Goal: Task Accomplishment & Management: Manage account settings

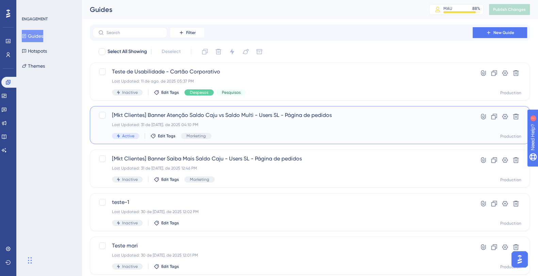
click at [239, 141] on div "[Mkt Clientes] Banner Atenção Saldo Caju vs Saldo Multi - Users SL - Página de …" at bounding box center [310, 125] width 440 height 38
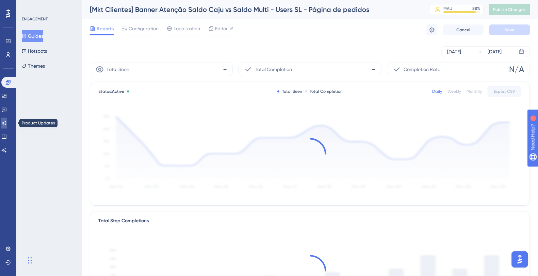
click at [6, 124] on icon at bounding box center [4, 123] width 4 height 4
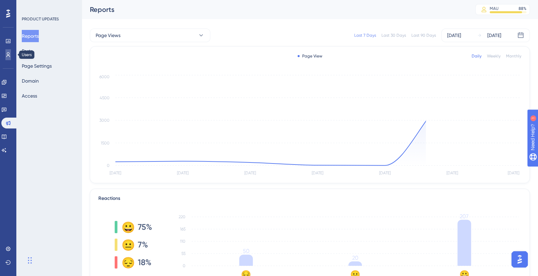
click at [5, 54] on link at bounding box center [7, 54] width 5 height 11
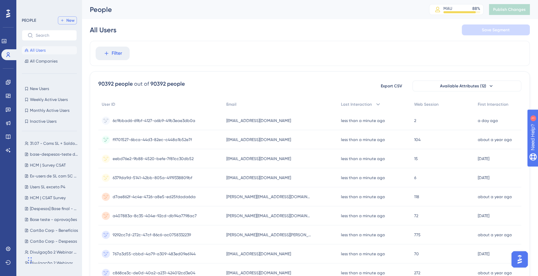
click at [69, 21] on span "New" at bounding box center [70, 20] width 8 height 5
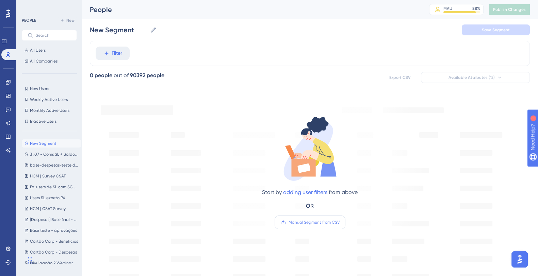
click at [305, 223] on span "Manual Segment from CSV" at bounding box center [314, 222] width 51 height 5
click at [340, 223] on input "Manual Segment from CSV" at bounding box center [340, 223] width 0 height 0
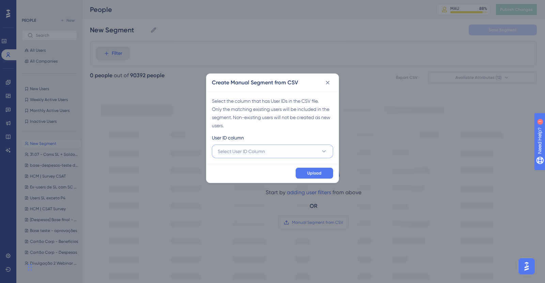
click at [295, 152] on button "Select User ID Column" at bounding box center [272, 152] width 121 height 14
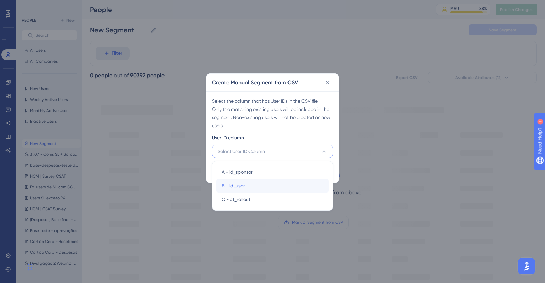
click at [292, 185] on div "B - id_user B - id_user" at bounding box center [272, 186] width 101 height 14
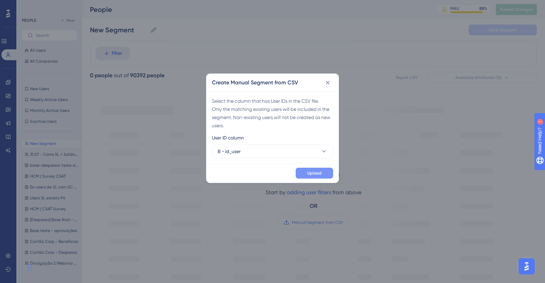
click at [312, 173] on span "Upload" at bounding box center [314, 173] width 14 height 5
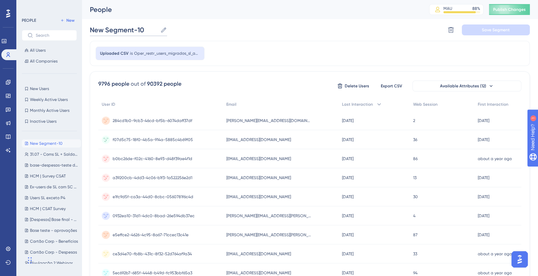
drag, startPoint x: 149, startPoint y: 29, endPoint x: 91, endPoint y: 31, distance: 58.3
click at [91, 31] on input "New Segment-10" at bounding box center [124, 30] width 68 height 10
click at [152, 28] on input "8-ago- Ex-users Sl com SC habilitado" at bounding box center [156, 30] width 132 height 10
click at [149, 29] on input "8-ago- Ex-users Sl com SC habilitado" at bounding box center [156, 30] width 132 height 10
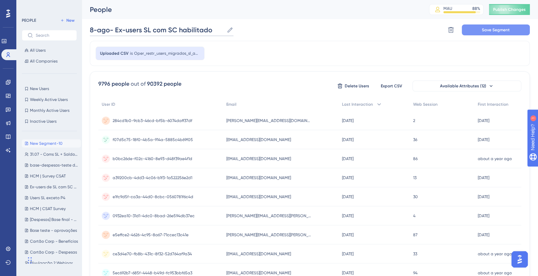
type input "8-ago- Ex-users SL com SC habilitado"
click at [501, 27] on span "Save Segment" at bounding box center [496, 29] width 28 height 5
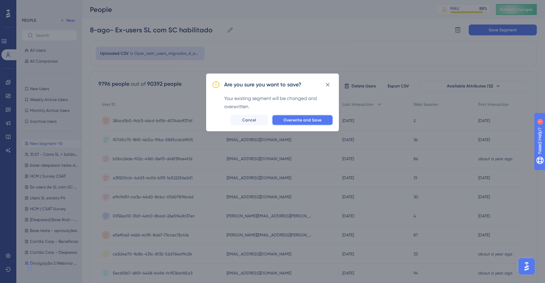
click at [314, 122] on span "Overwrite and Save" at bounding box center [302, 119] width 38 height 5
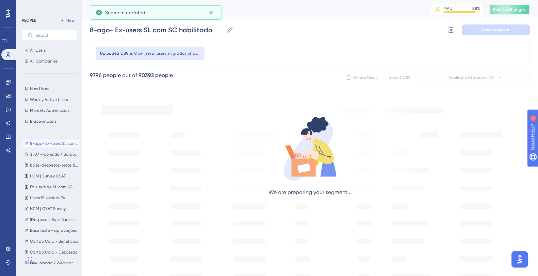
click at [517, 9] on span "Publish Changes" at bounding box center [509, 9] width 33 height 5
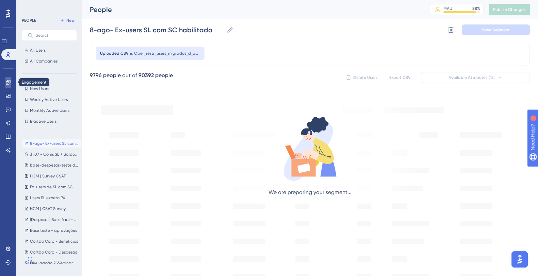
click at [6, 84] on icon at bounding box center [7, 82] width 5 height 5
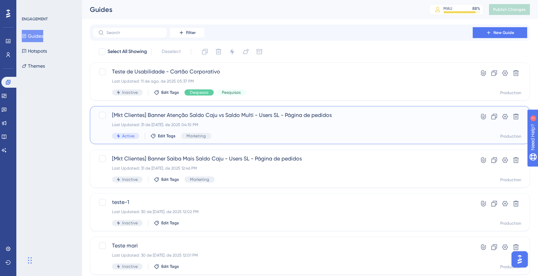
click at [279, 127] on div "Last Updated: 31 de [DATE]. de 2025 04:10 PM" at bounding box center [282, 124] width 341 height 5
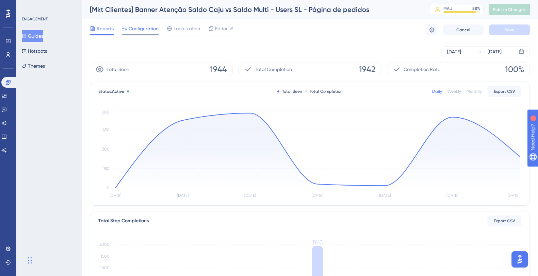
click at [152, 31] on span "Configuration" at bounding box center [144, 29] width 30 height 8
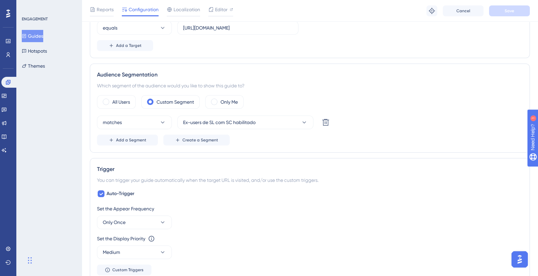
scroll to position [197, 0]
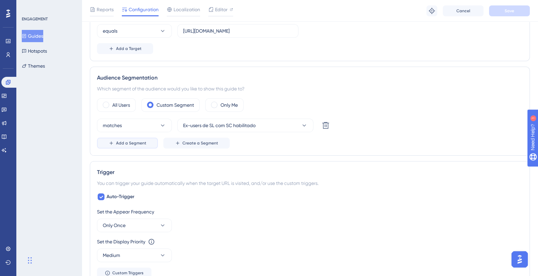
click at [136, 146] on button "Add a Segment" at bounding box center [127, 143] width 61 height 11
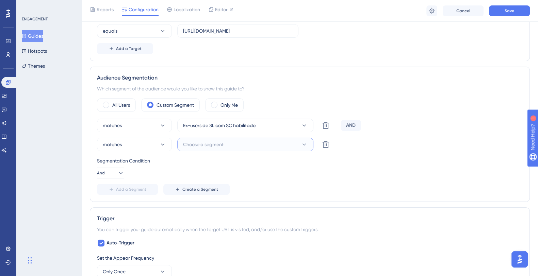
click at [222, 141] on span "Choose a segment" at bounding box center [203, 145] width 41 height 8
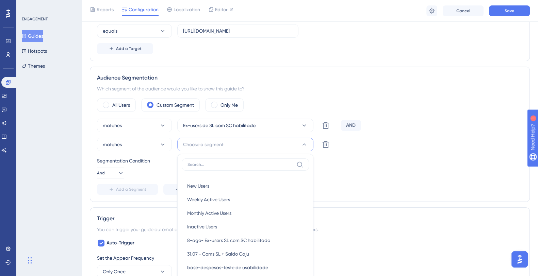
scroll to position [281, 0]
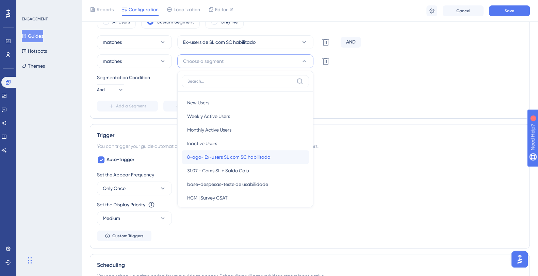
click at [229, 154] on span "8-ago- Ex-users SL com SC habilitado" at bounding box center [228, 157] width 83 height 8
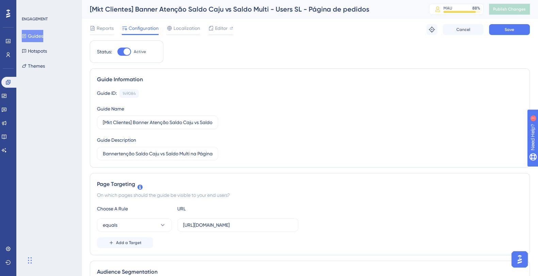
scroll to position [0, 0]
click at [505, 31] on span "Save" at bounding box center [510, 29] width 10 height 5
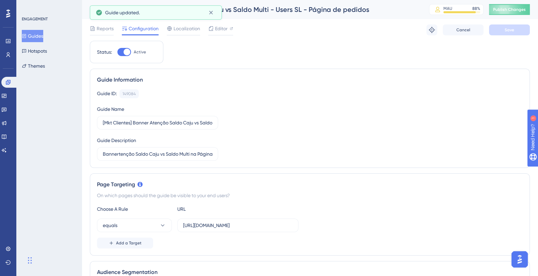
click at [519, 11] on span "Publish Changes" at bounding box center [509, 9] width 33 height 5
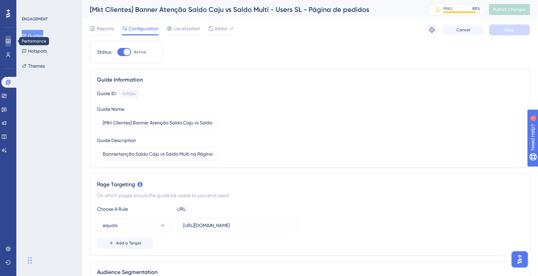
click at [6, 42] on icon at bounding box center [8, 41] width 4 height 4
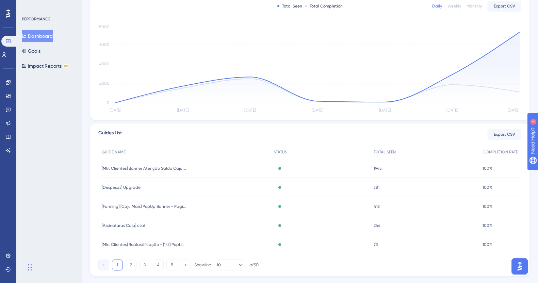
scroll to position [158, 0]
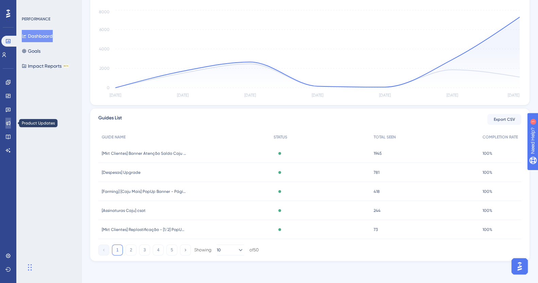
click at [10, 123] on icon at bounding box center [7, 123] width 5 height 5
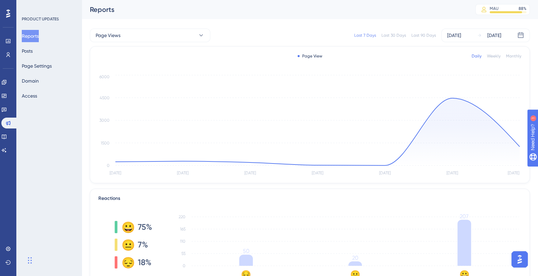
click at [396, 33] on div "Last 30 Days" at bounding box center [394, 35] width 25 height 5
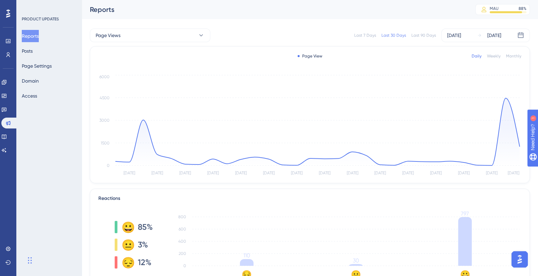
scroll to position [9, 0]
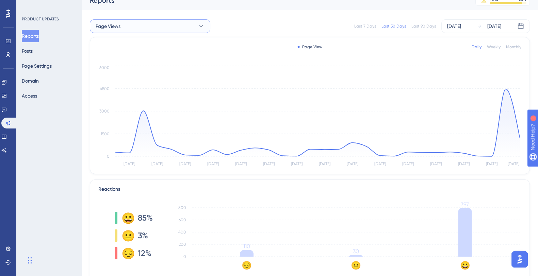
click at [148, 25] on button "Page Views" at bounding box center [150, 26] width 121 height 14
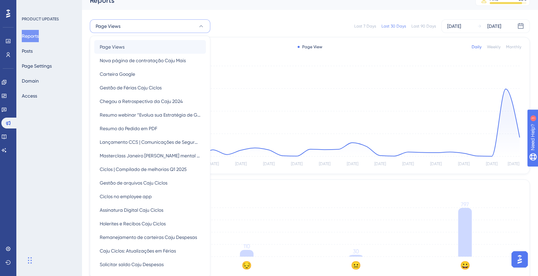
scroll to position [4, 0]
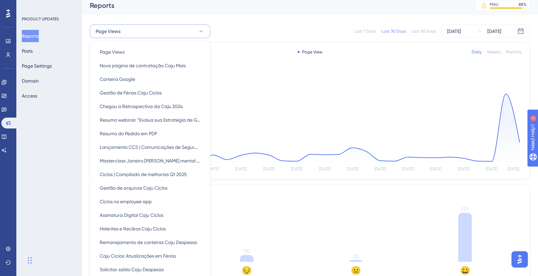
click at [206, 203] on div "Page Views Page Views Nova página de contratação Caju Mais Nova página de contr…" at bounding box center [150, 162] width 121 height 243
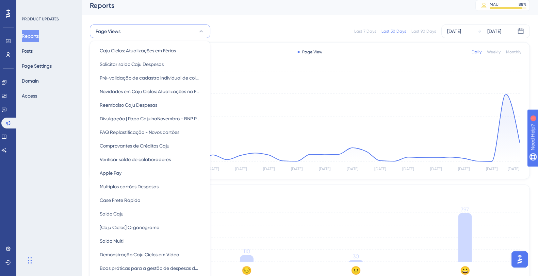
scroll to position [208, 0]
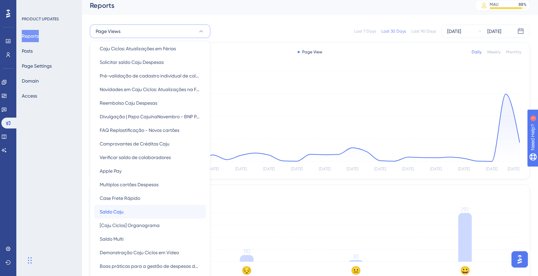
click at [147, 215] on div "Saldo Caju Saldo Caju" at bounding box center [150, 212] width 101 height 14
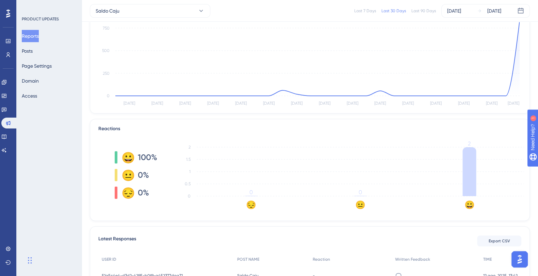
scroll to position [0, 0]
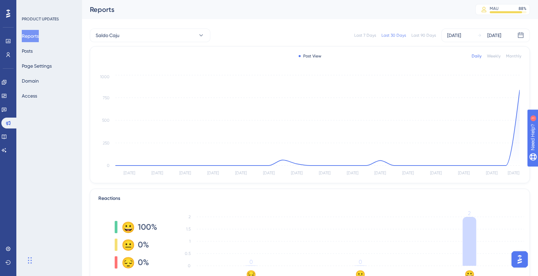
click at [425, 34] on div "Last 90 Days" at bounding box center [424, 35] width 25 height 5
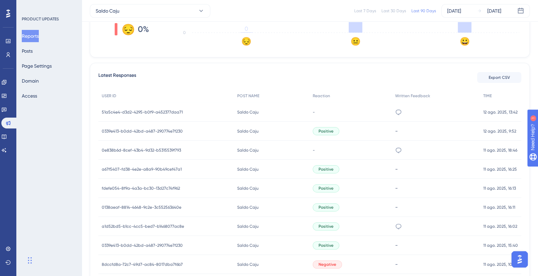
scroll to position [234, 0]
